Goal: Task Accomplishment & Management: Manage account settings

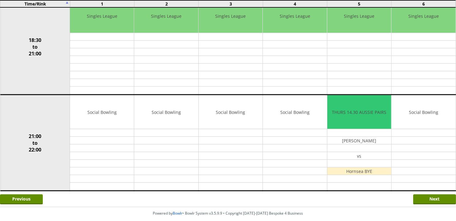
scroll to position [591, 0]
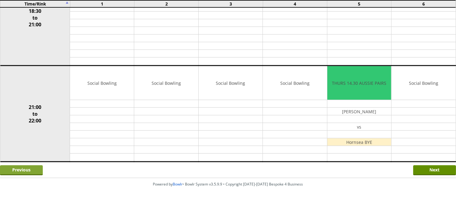
click at [35, 168] on input "Previous" at bounding box center [21, 170] width 43 height 10
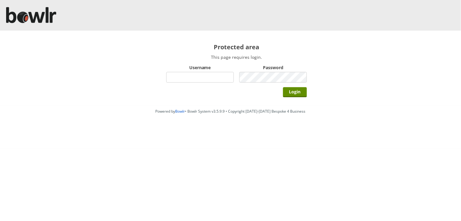
drag, startPoint x: 194, startPoint y: 90, endPoint x: 192, endPoint y: 85, distance: 5.2
click at [194, 88] on div "Login" at bounding box center [236, 91] width 141 height 15
click at [192, 85] on div "Login" at bounding box center [236, 91] width 141 height 15
click at [189, 79] on input "Username" at bounding box center [200, 77] width 68 height 11
type input "hornseaindoorbowlsclub"
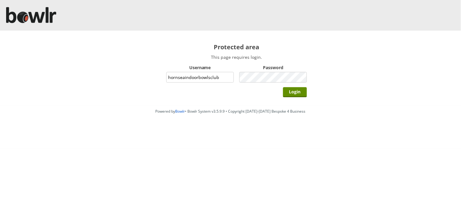
click at [283, 87] on input "Login" at bounding box center [295, 92] width 24 height 10
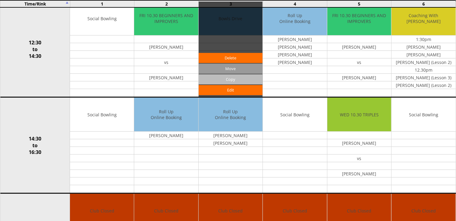
scroll to position [543, 0]
